Goal: Check status: Check status

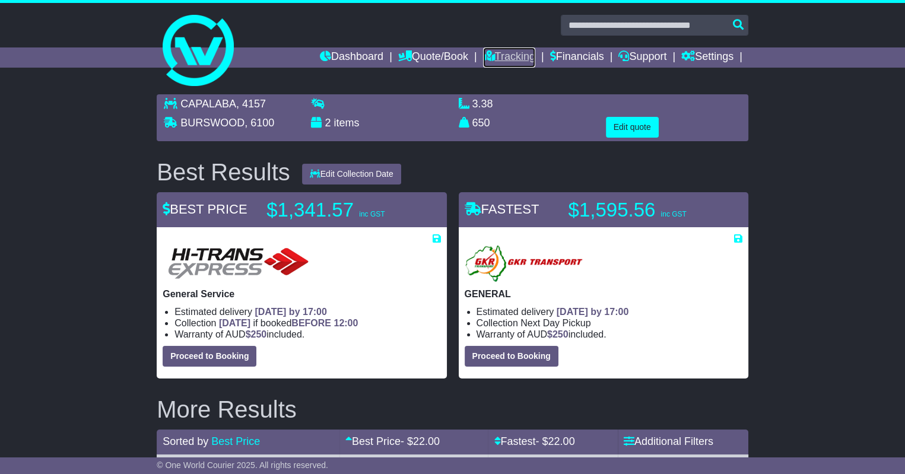
click at [519, 62] on link "Tracking" at bounding box center [509, 57] width 52 height 20
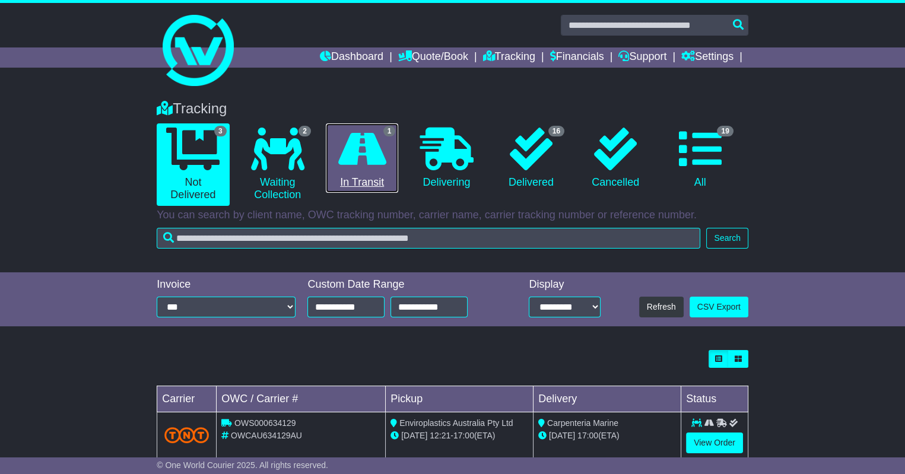
click at [367, 170] on icon at bounding box center [362, 149] width 48 height 43
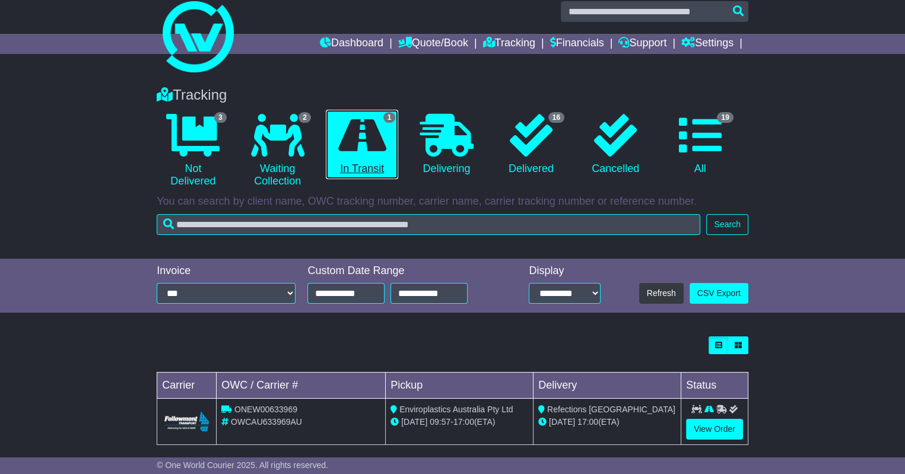
scroll to position [26, 0]
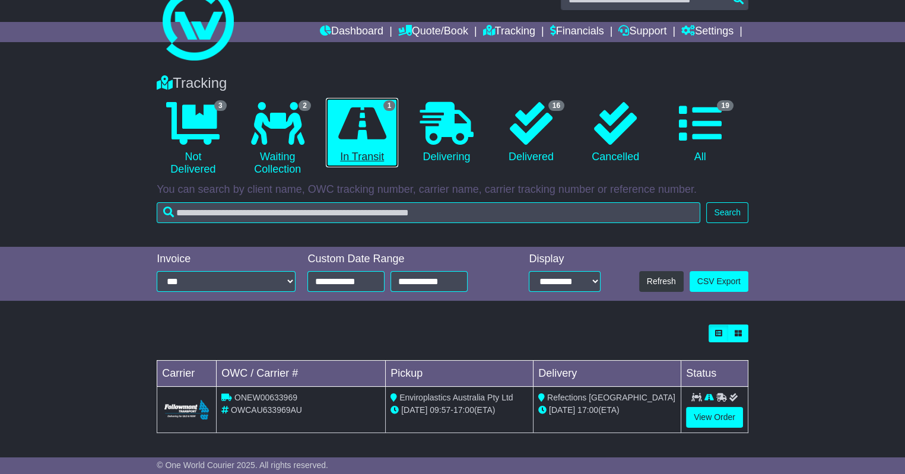
click at [377, 128] on icon at bounding box center [362, 123] width 48 height 43
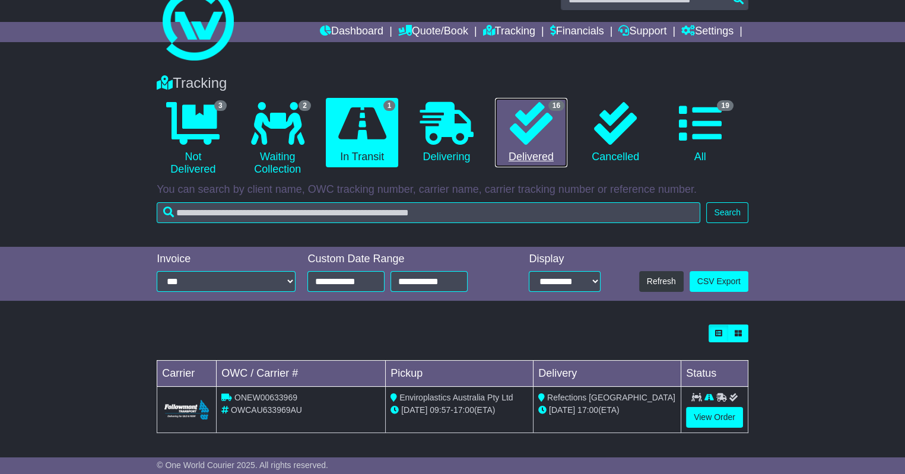
click at [541, 116] on icon at bounding box center [531, 123] width 43 height 43
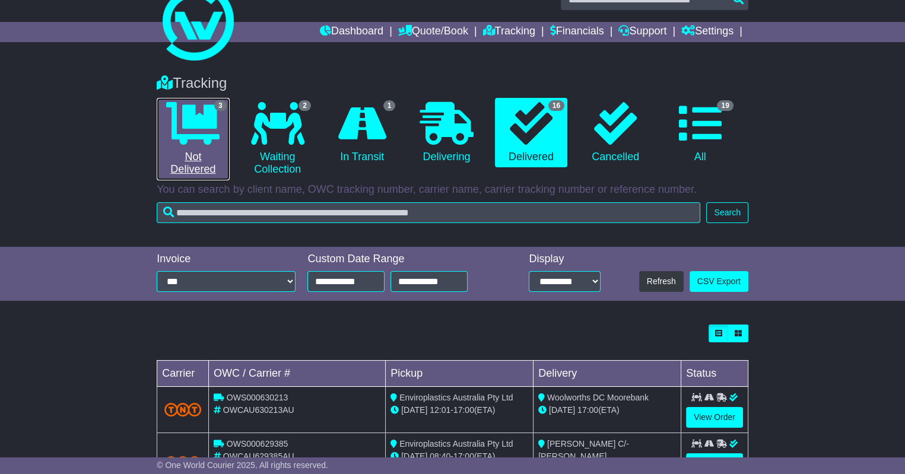
click at [188, 144] on link "3 Not Delivered" at bounding box center [193, 139] width 72 height 82
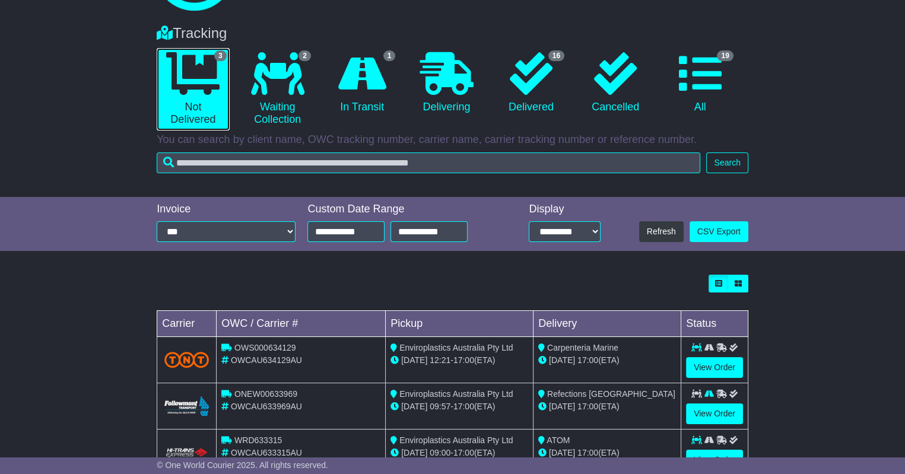
scroll to position [117, 0]
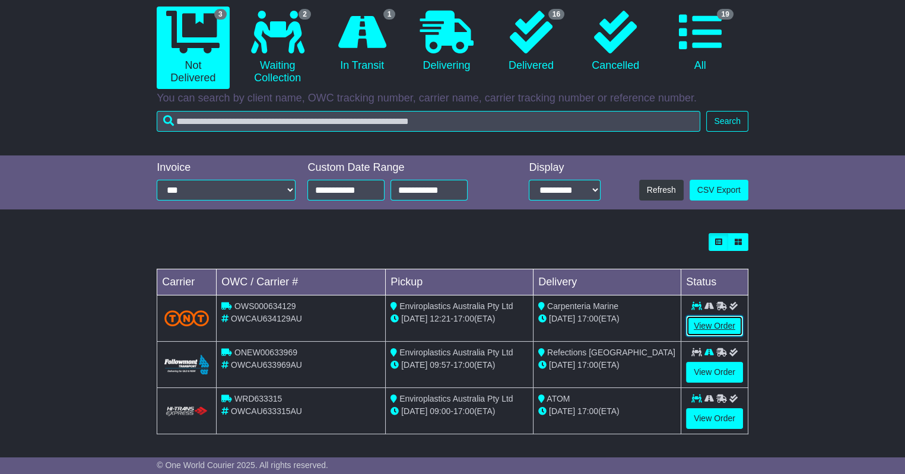
click at [721, 328] on link "View Order" at bounding box center [714, 326] width 57 height 21
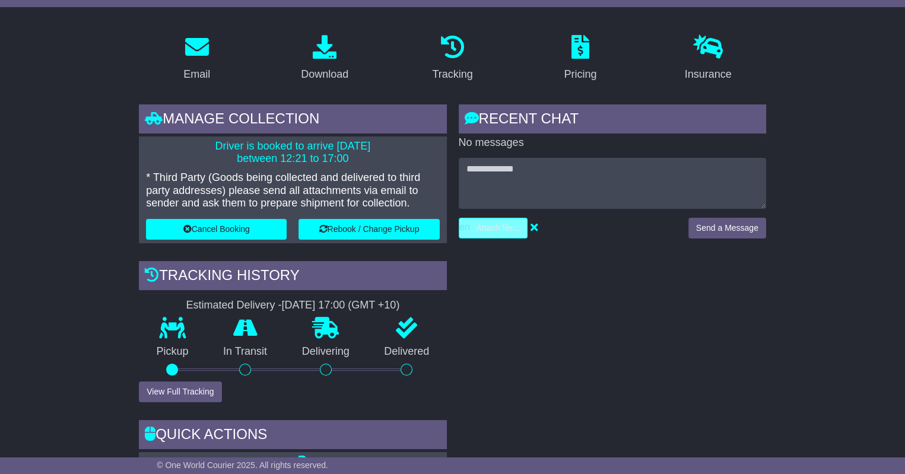
scroll to position [132, 0]
